Goal: Understand process/instructions: Learn how to perform a task or action

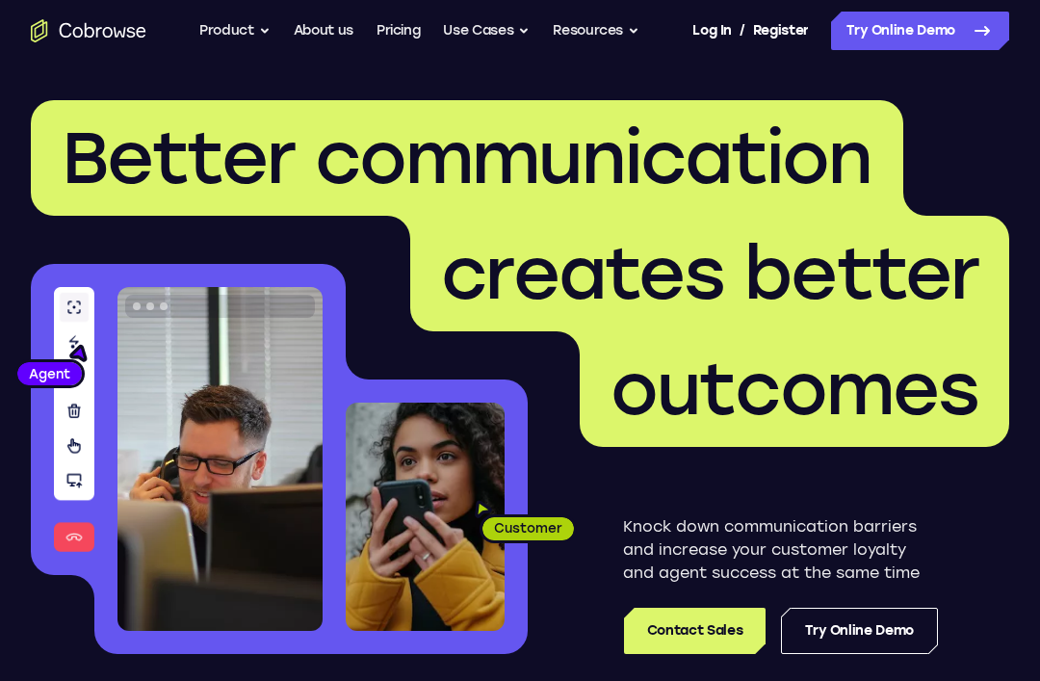
click at [925, 39] on link "Try Online Demo" at bounding box center [920, 31] width 178 height 39
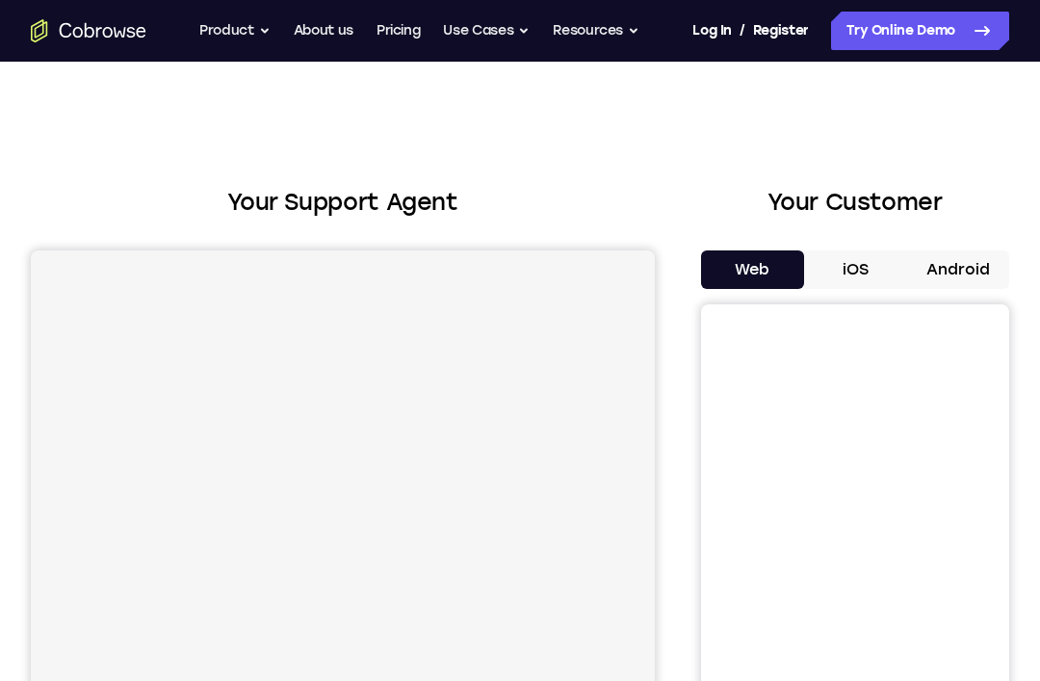
click at [940, 253] on button "Android" at bounding box center [957, 269] width 103 height 39
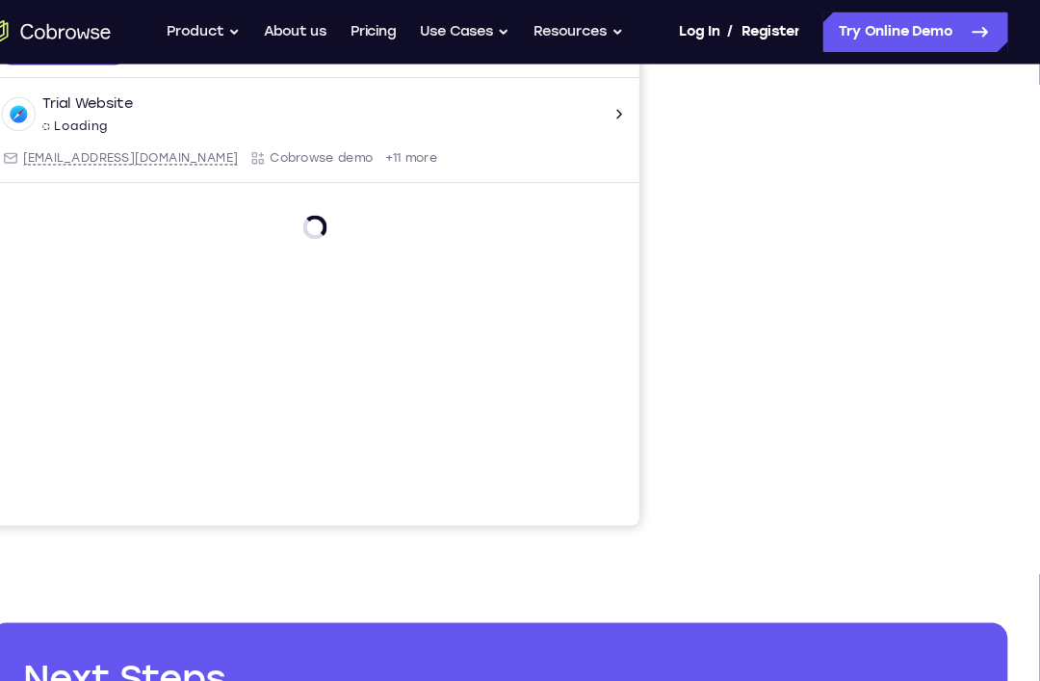
scroll to position [400, 0]
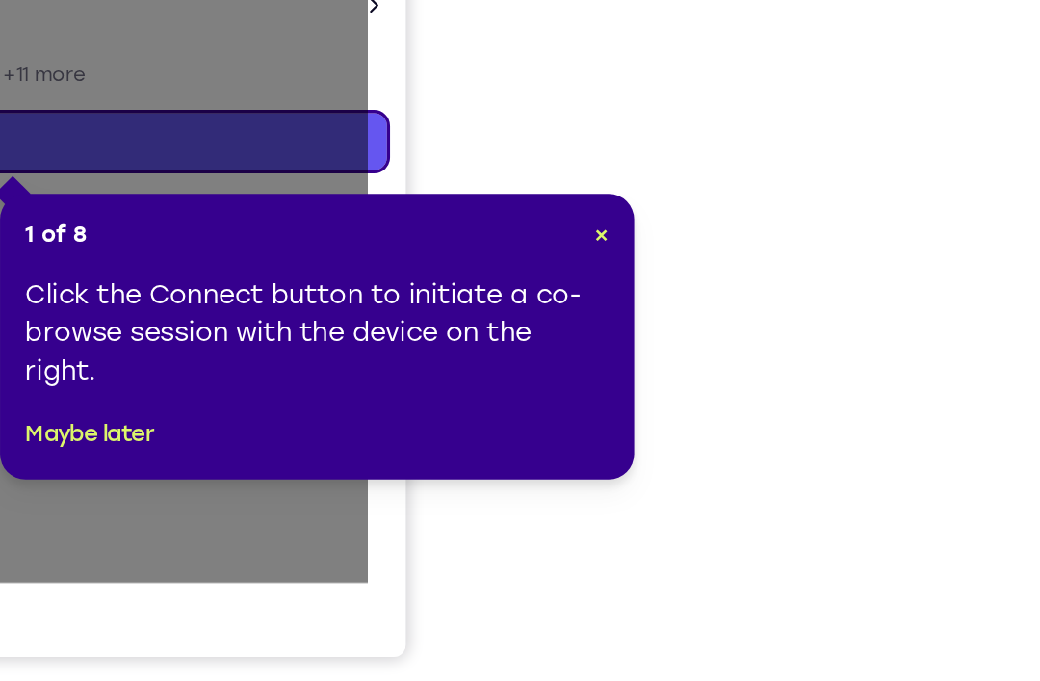
click at [770, 231] on span "×" at bounding box center [774, 239] width 9 height 16
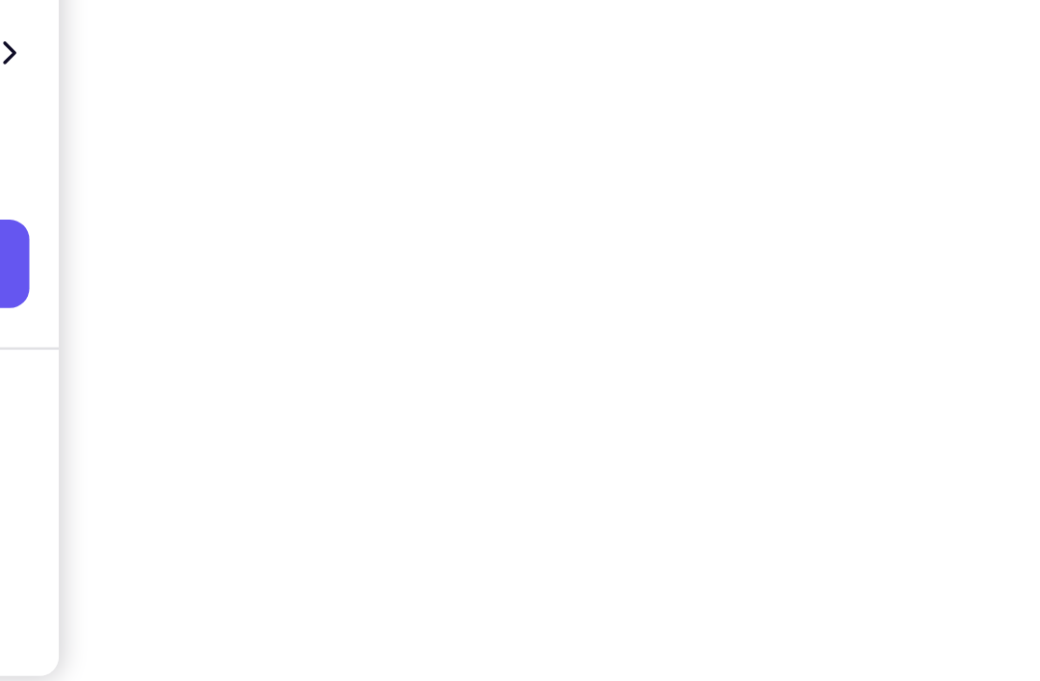
scroll to position [241, 0]
click at [701, 123] on div at bounding box center [855, 360] width 308 height 592
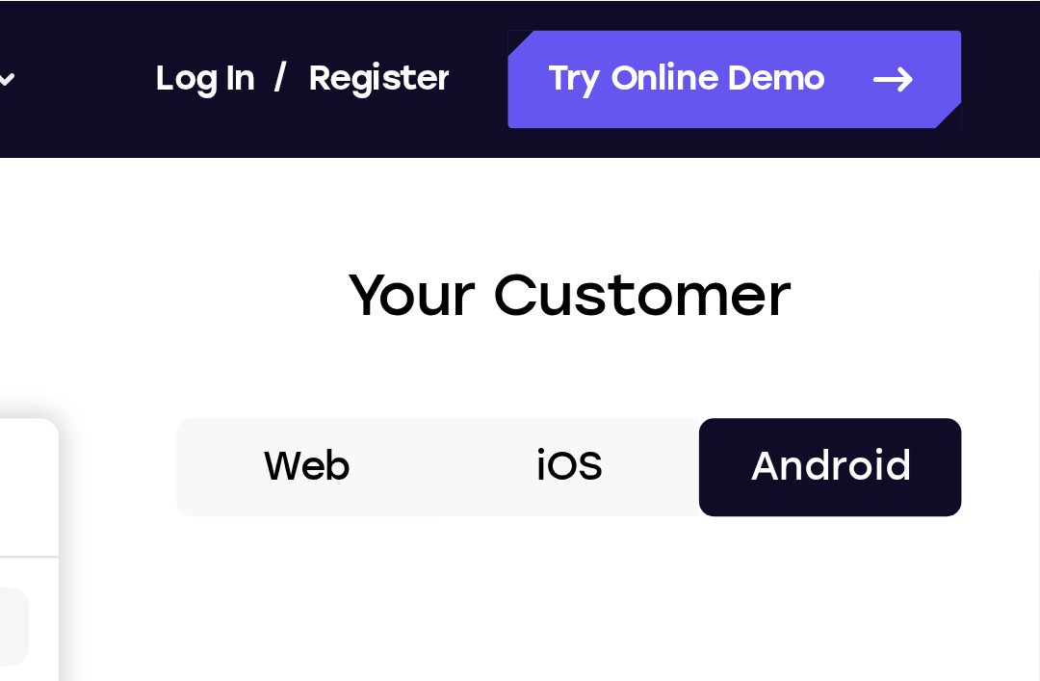
scroll to position [0, 0]
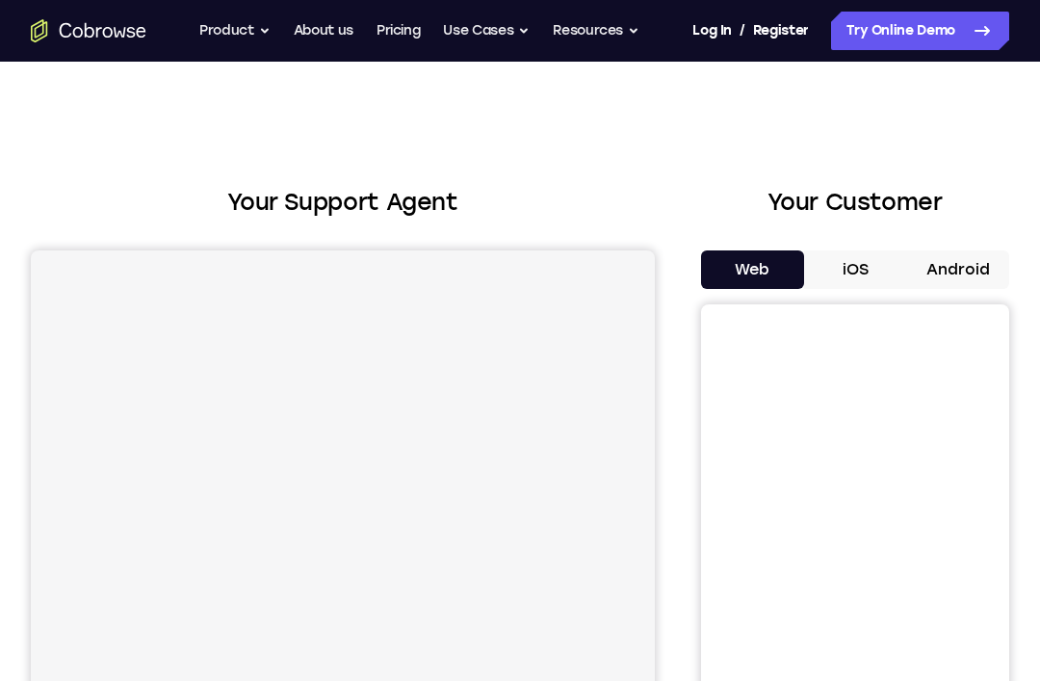
click at [968, 256] on button "Android" at bounding box center [957, 269] width 103 height 39
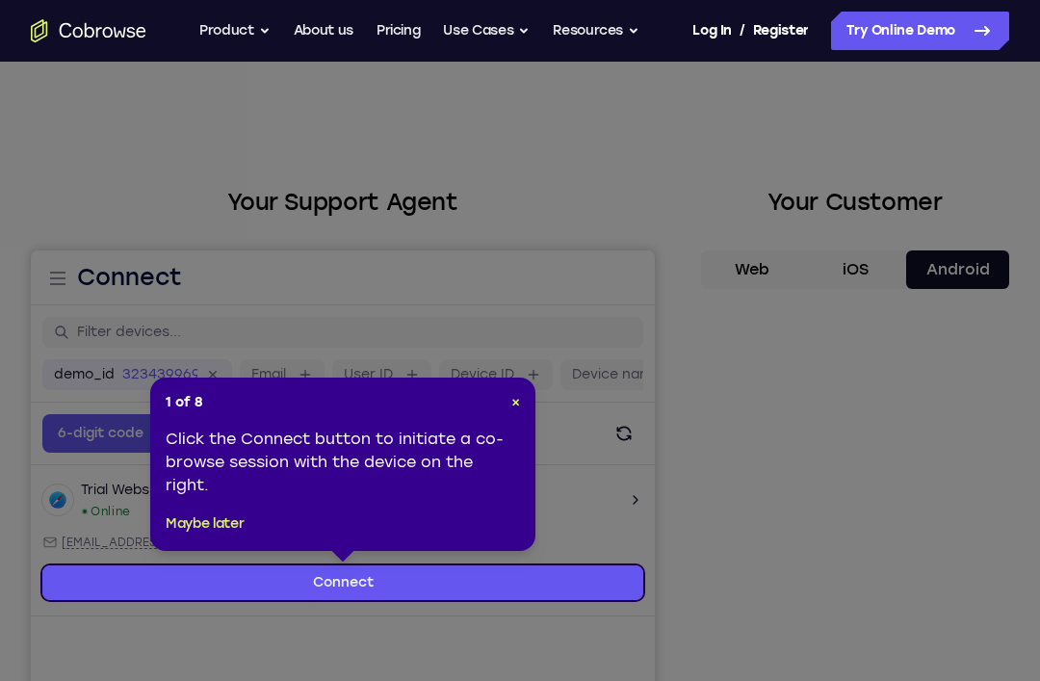
click at [530, 397] on div "1 of 8 × Click the Connect button to initiate a co-browse session with the devi…" at bounding box center [342, 464] width 385 height 173
click at [516, 409] on span "×" at bounding box center [515, 402] width 9 height 16
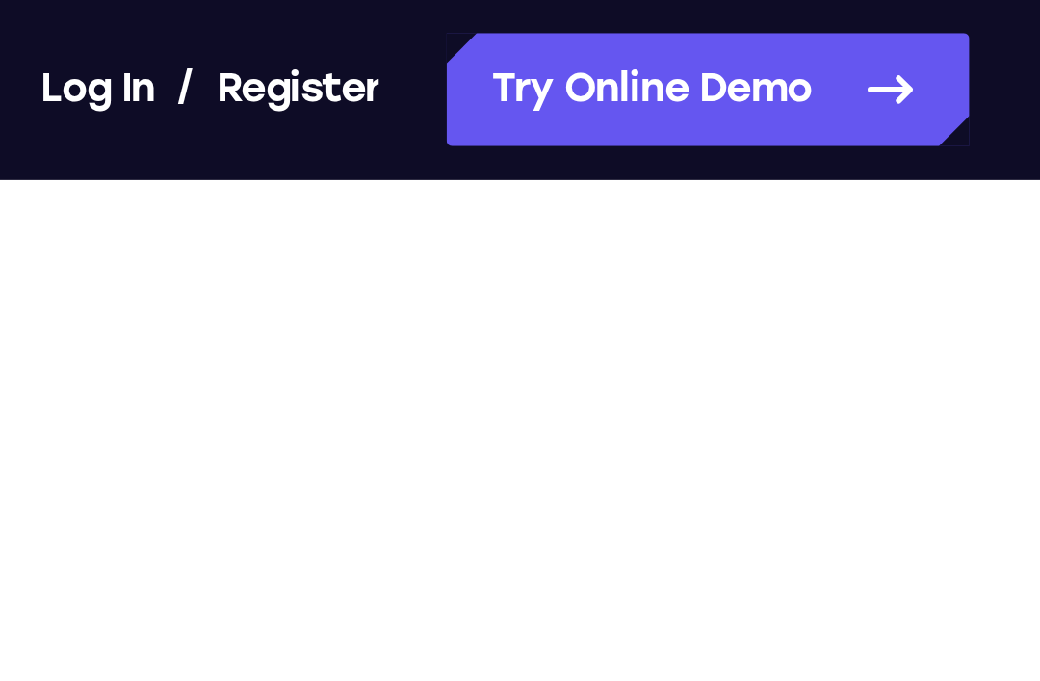
scroll to position [446, 0]
click at [701, 131] on div at bounding box center [855, 154] width 308 height 592
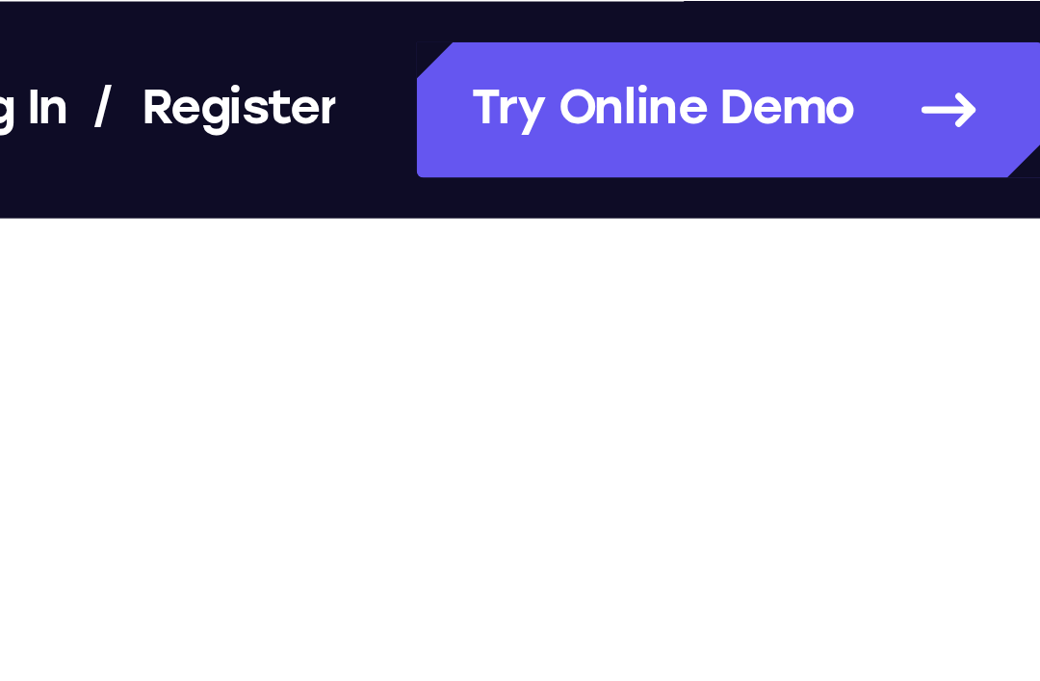
scroll to position [285, 0]
